Goal: Task Accomplishment & Management: Manage account settings

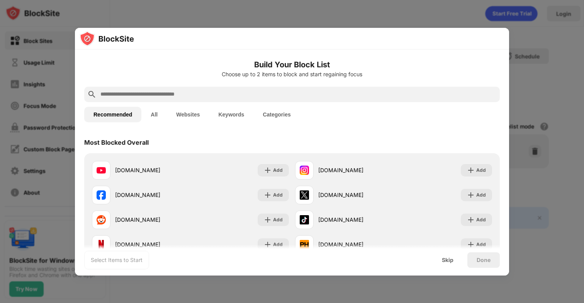
click at [307, 93] on input "text" at bounding box center [298, 94] width 397 height 9
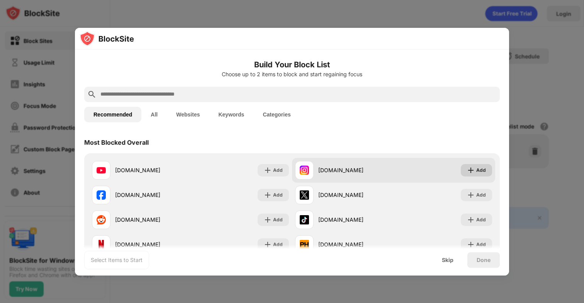
click at [481, 165] on div "Add" at bounding box center [476, 170] width 31 height 12
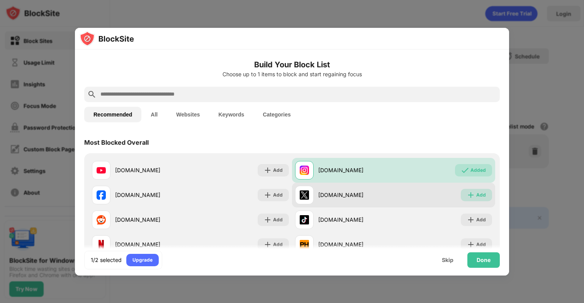
click at [463, 190] on div "Add" at bounding box center [476, 195] width 31 height 12
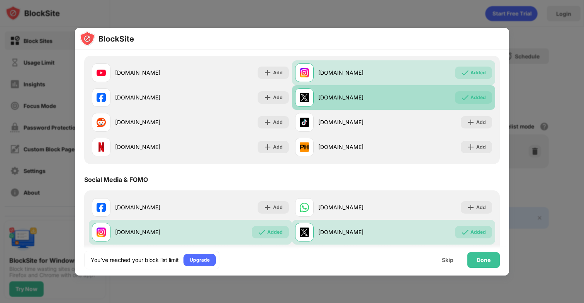
scroll to position [108, 0]
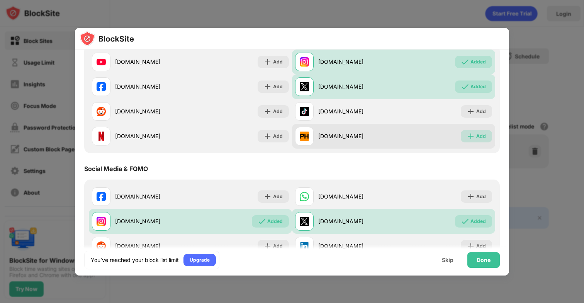
click at [469, 135] on img at bounding box center [471, 136] width 8 height 8
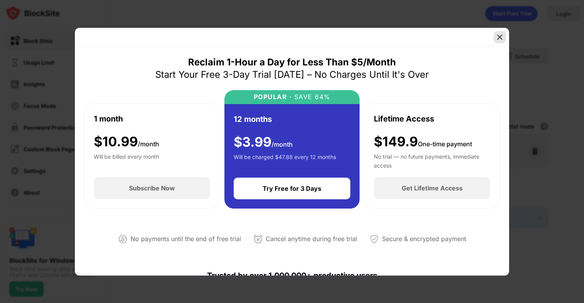
click at [499, 34] on img at bounding box center [500, 37] width 8 height 8
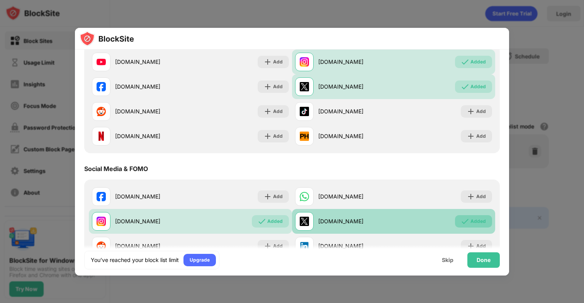
click at [467, 219] on img at bounding box center [466, 221] width 8 height 8
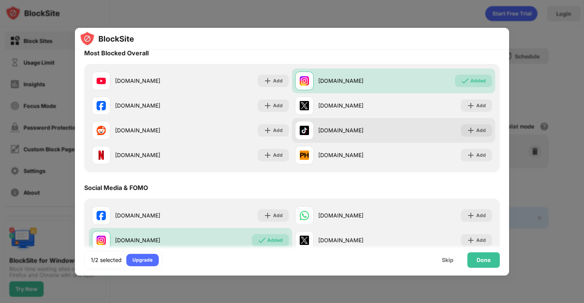
scroll to position [151, 0]
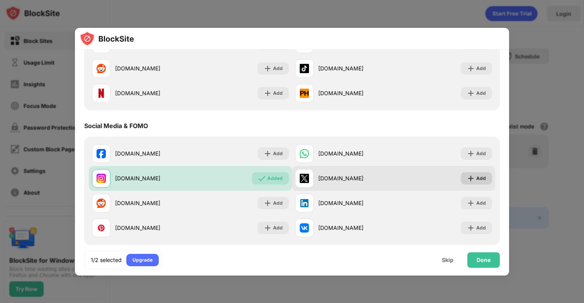
click at [469, 177] on img at bounding box center [471, 178] width 8 height 8
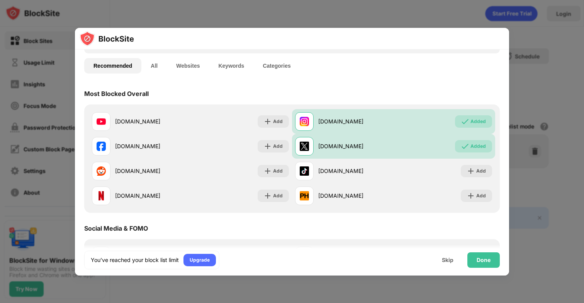
scroll to position [0, 0]
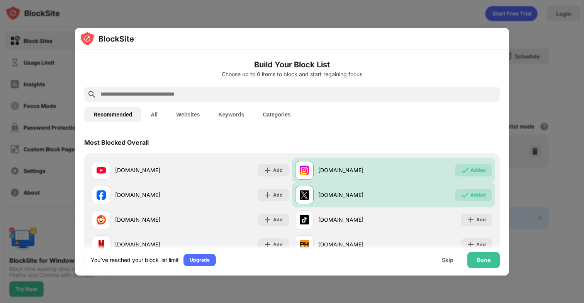
click at [204, 96] on input "text" at bounding box center [298, 94] width 397 height 9
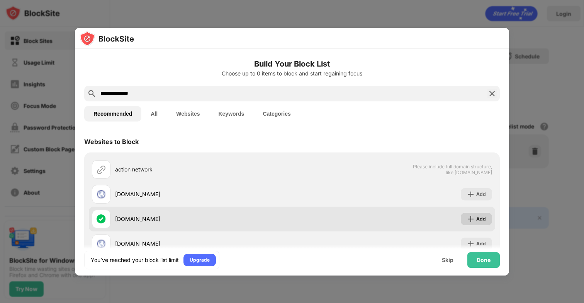
type input "**********"
click at [472, 218] on img at bounding box center [471, 219] width 8 height 8
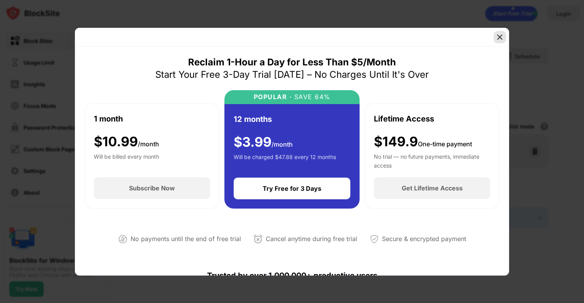
click at [502, 38] on img at bounding box center [500, 37] width 8 height 8
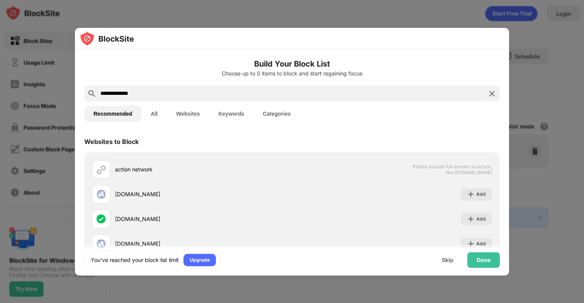
click at [492, 94] on img at bounding box center [492, 93] width 9 height 9
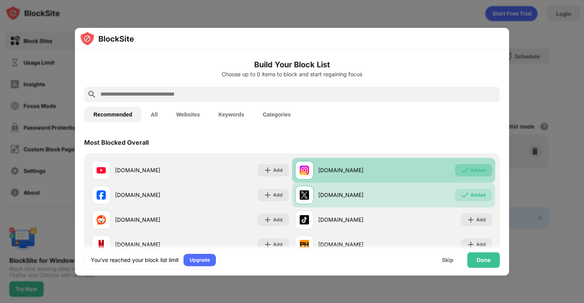
click at [473, 168] on div "Added" at bounding box center [478, 170] width 15 height 8
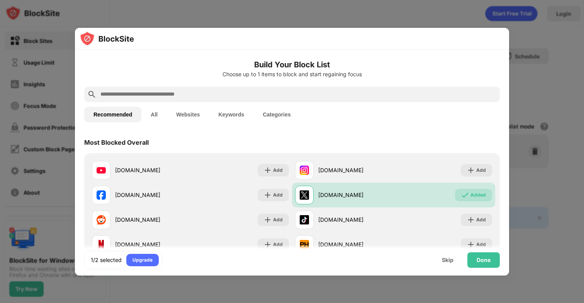
click at [286, 94] on input "text" at bounding box center [298, 94] width 397 height 9
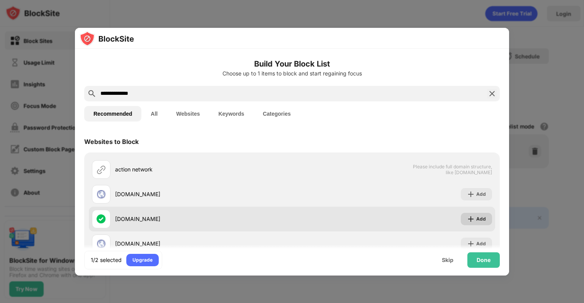
type input "**********"
click at [479, 223] on div "Add" at bounding box center [476, 219] width 31 height 12
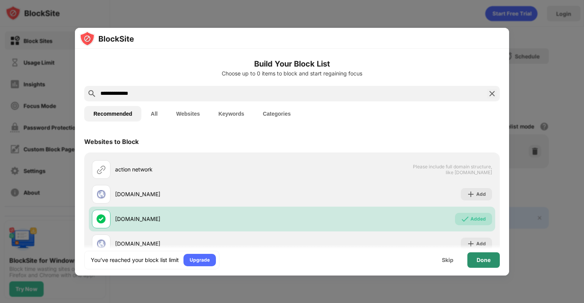
click at [481, 257] on div "Done" at bounding box center [484, 260] width 14 height 6
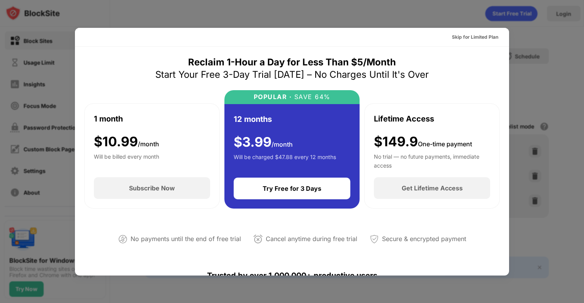
click at [524, 39] on div at bounding box center [292, 151] width 584 height 303
click at [470, 34] on div "Skip for Limited Plan" at bounding box center [475, 37] width 46 height 8
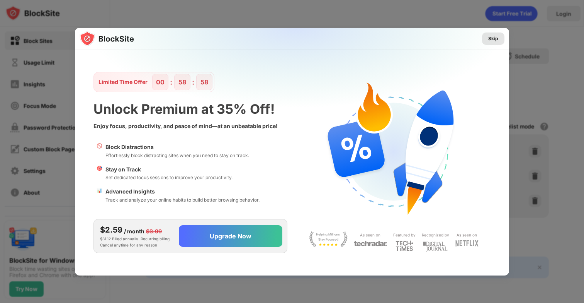
click at [491, 39] on div "Skip" at bounding box center [494, 39] width 10 height 8
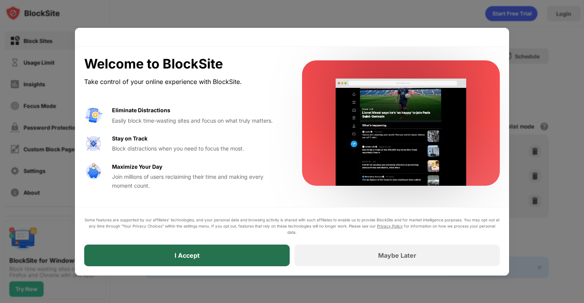
click at [254, 254] on div "I Accept" at bounding box center [187, 255] width 206 height 22
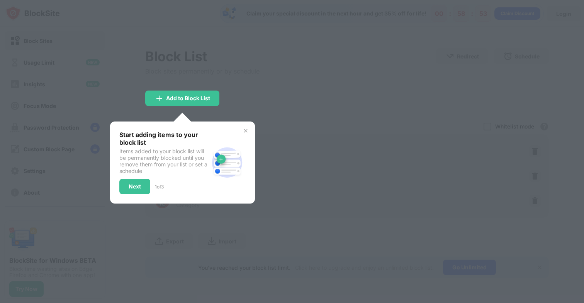
click at [267, 215] on div at bounding box center [292, 151] width 584 height 303
click at [246, 130] on img at bounding box center [246, 131] width 6 height 6
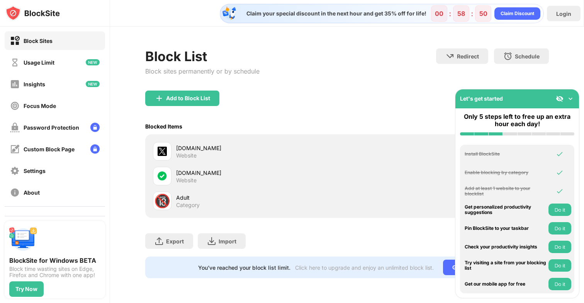
click at [573, 98] on img at bounding box center [571, 99] width 8 height 8
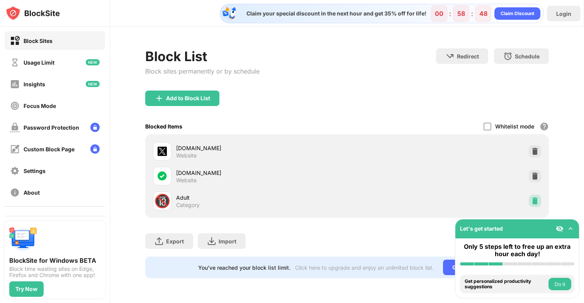
click at [539, 198] on div at bounding box center [535, 200] width 12 height 12
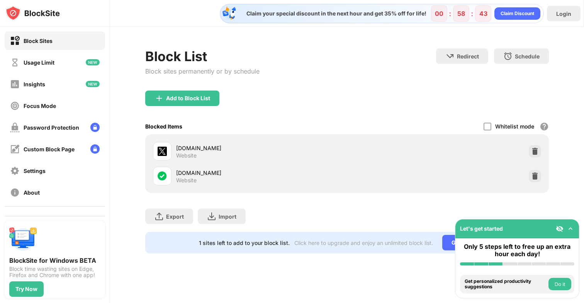
click at [51, 36] on div "Block Sites" at bounding box center [31, 41] width 43 height 10
click at [14, 14] on img at bounding box center [32, 12] width 54 height 15
click at [65, 172] on div "Settings" at bounding box center [55, 170] width 100 height 19
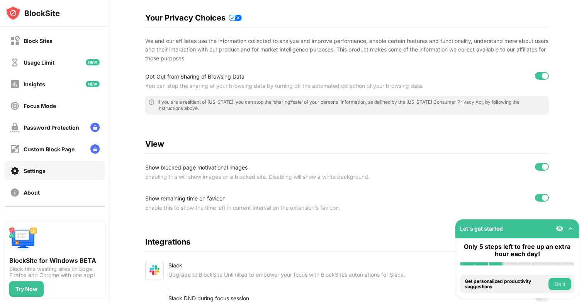
scroll to position [148, 0]
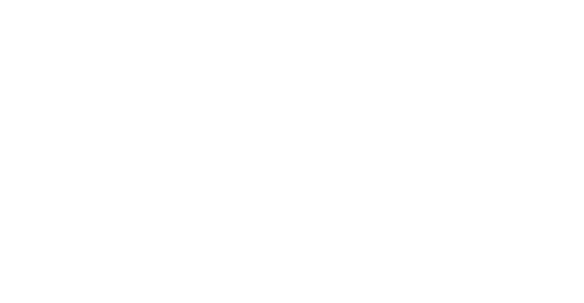
click at [84, 3] on html at bounding box center [292, 1] width 584 height 3
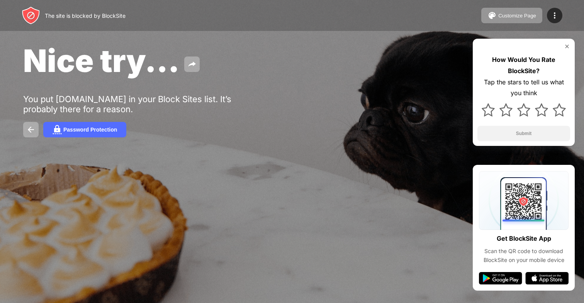
click at [84, 24] on div "The site is blocked by BlockSite" at bounding box center [74, 15] width 104 height 19
